Goal: Find specific page/section: Find specific page/section

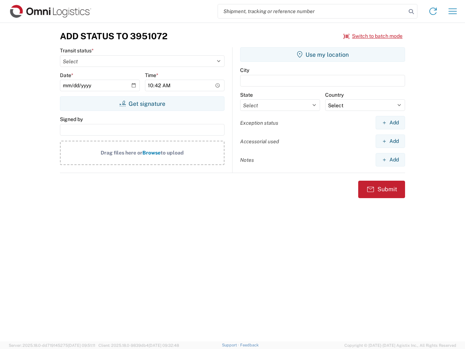
click at [312, 11] on input "search" at bounding box center [312, 11] width 188 height 14
click at [412, 12] on icon at bounding box center [411, 12] width 10 height 10
click at [433, 11] on icon at bounding box center [433, 11] width 12 height 12
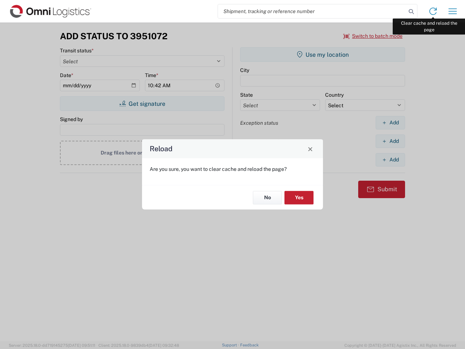
click at [453, 11] on div "Reload Are you sure, you want to clear cache and reload the page? No Yes" at bounding box center [232, 174] width 465 height 349
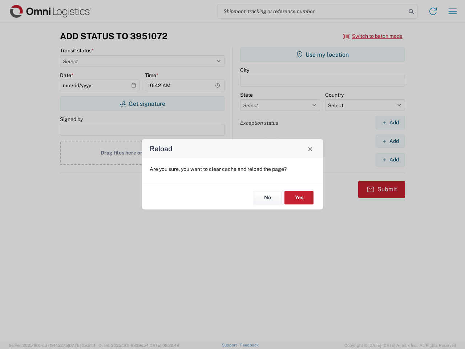
click at [373, 36] on div "Reload Are you sure, you want to clear cache and reload the page? No Yes" at bounding box center [232, 174] width 465 height 349
click at [142, 104] on div "Reload Are you sure, you want to clear cache and reload the page? No Yes" at bounding box center [232, 174] width 465 height 349
click at [323, 55] on div "Reload Are you sure, you want to clear cache and reload the page? No Yes" at bounding box center [232, 174] width 465 height 349
click at [390, 123] on div "Reload Are you sure, you want to clear cache and reload the page? No Yes" at bounding box center [232, 174] width 465 height 349
click at [390, 141] on div "Reload Are you sure, you want to clear cache and reload the page? No Yes" at bounding box center [232, 174] width 465 height 349
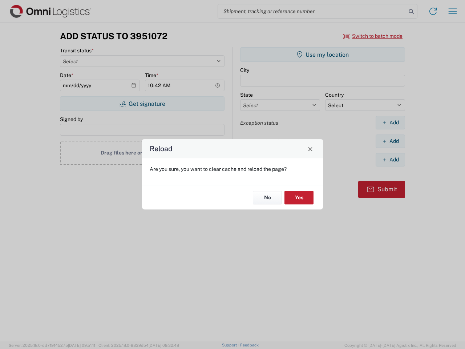
click at [390, 160] on div "Reload Are you sure, you want to clear cache and reload the page? No Yes" at bounding box center [232, 174] width 465 height 349
